Goal: Navigation & Orientation: Find specific page/section

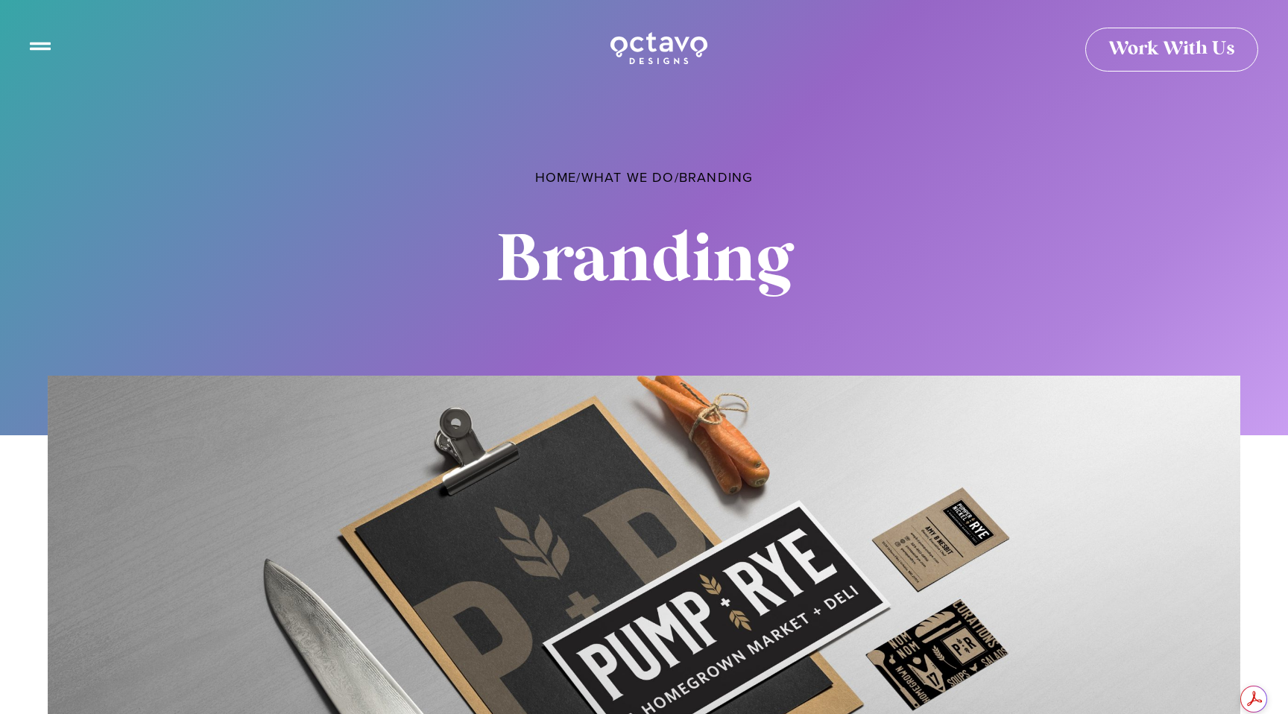
click at [649, 43] on img at bounding box center [659, 48] width 100 height 37
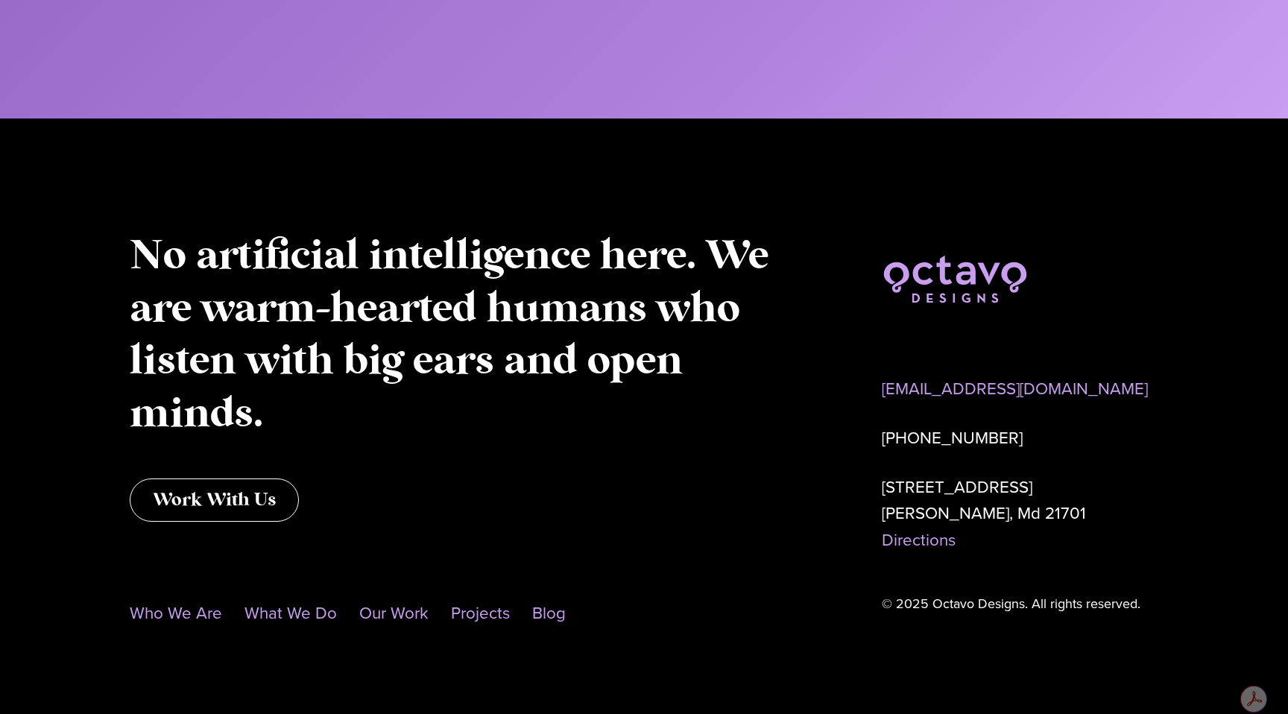
scroll to position [7756, 0]
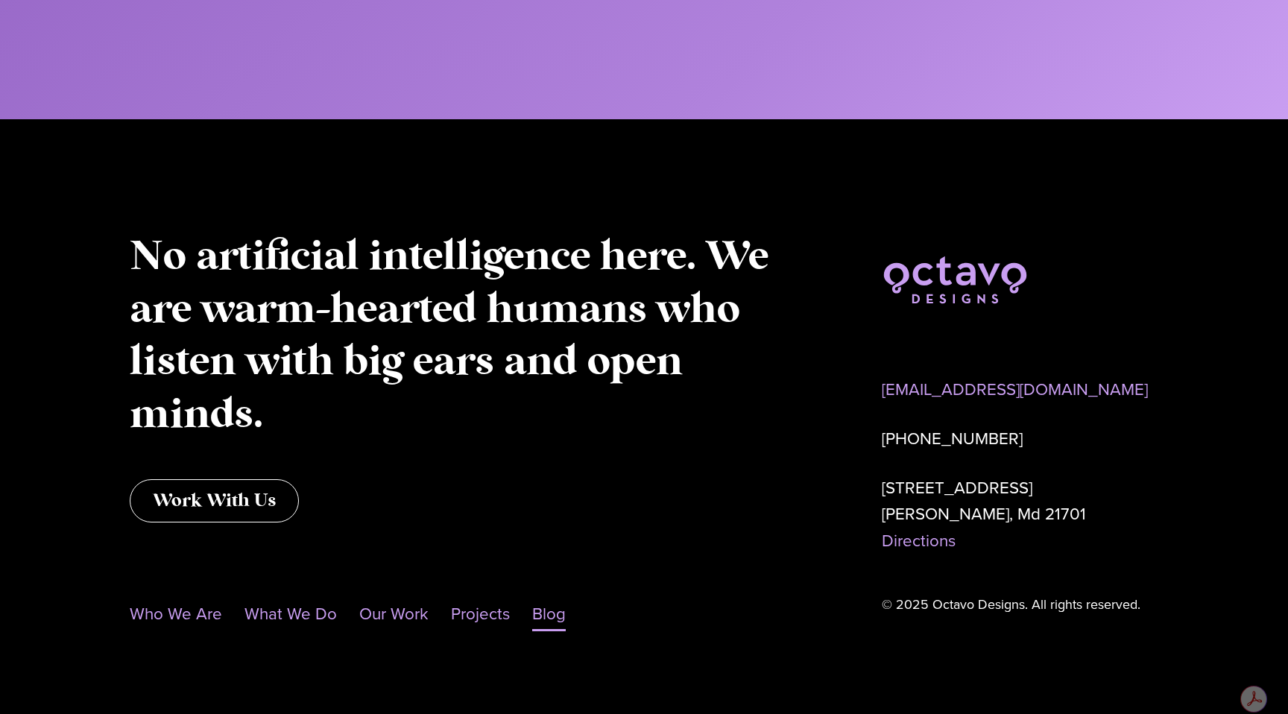
click at [556, 614] on link "Blog" at bounding box center [549, 614] width 34 height 34
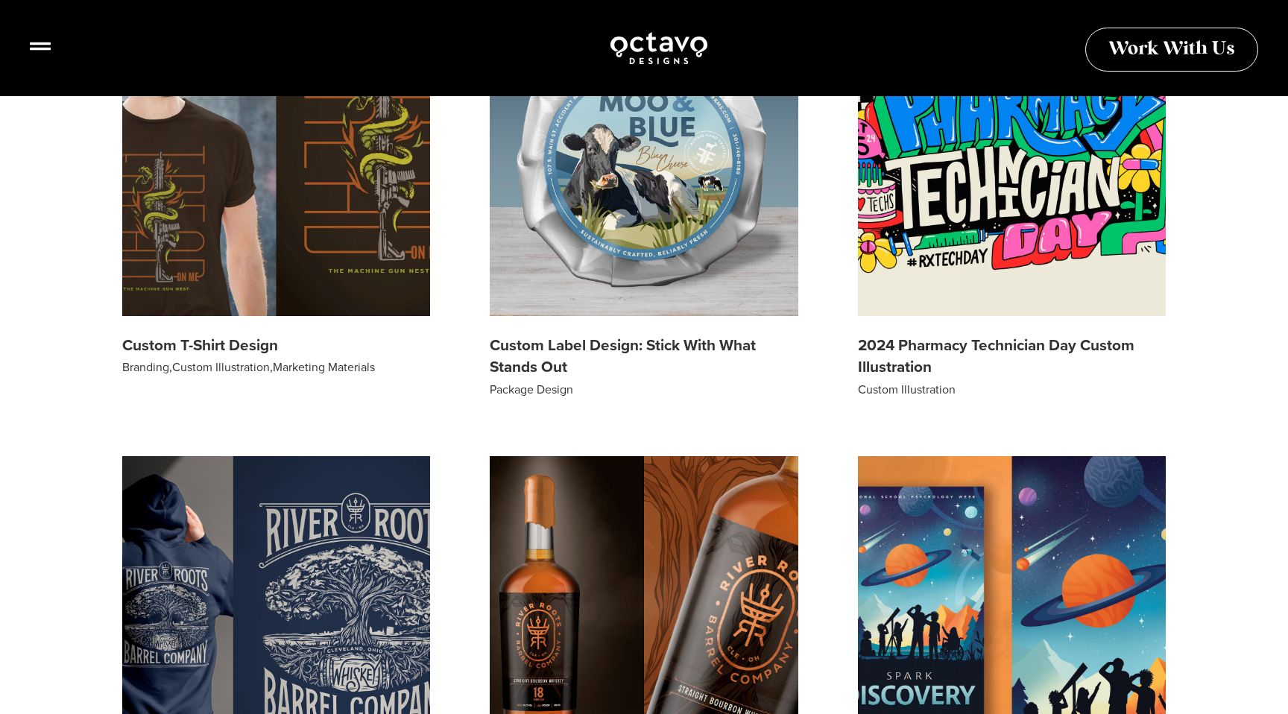
scroll to position [520, 0]
